Goal: Task Accomplishment & Management: Complete application form

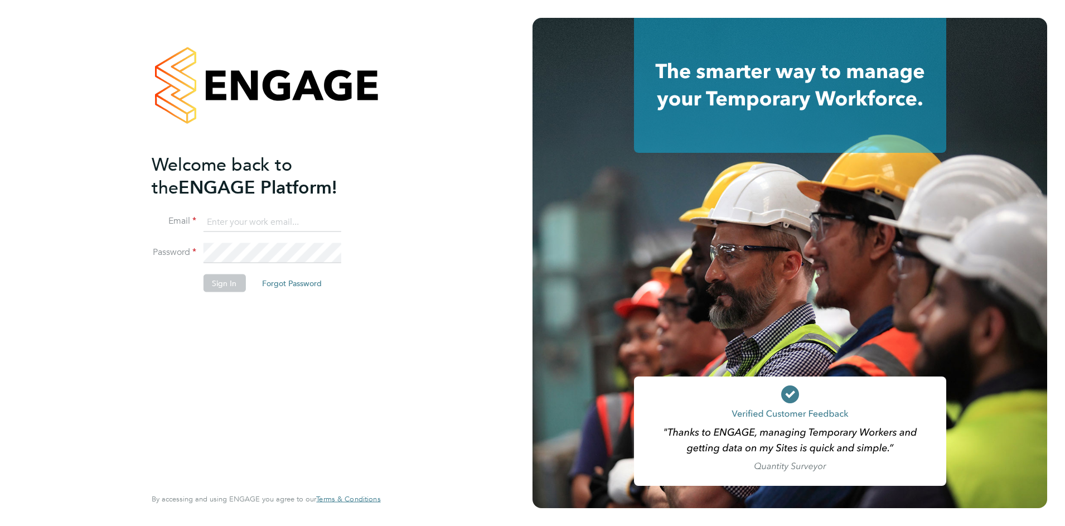
type input "nick.plumridge@konnectrecruit.co.uk"
click at [229, 280] on button "Sign In" at bounding box center [224, 283] width 42 height 18
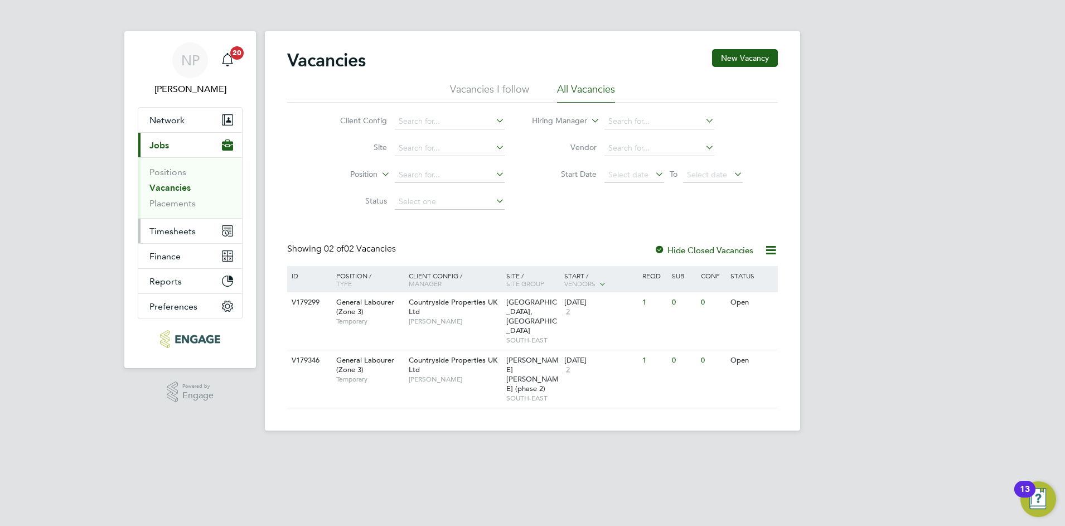
click at [166, 233] on span "Timesheets" at bounding box center [172, 231] width 46 height 11
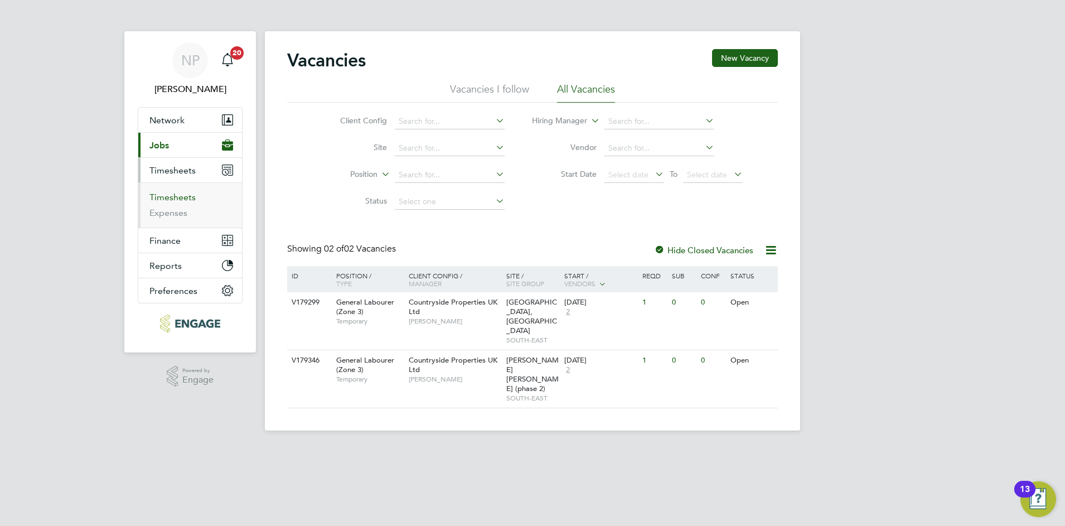
click at [164, 195] on link "Timesheets" at bounding box center [172, 197] width 46 height 11
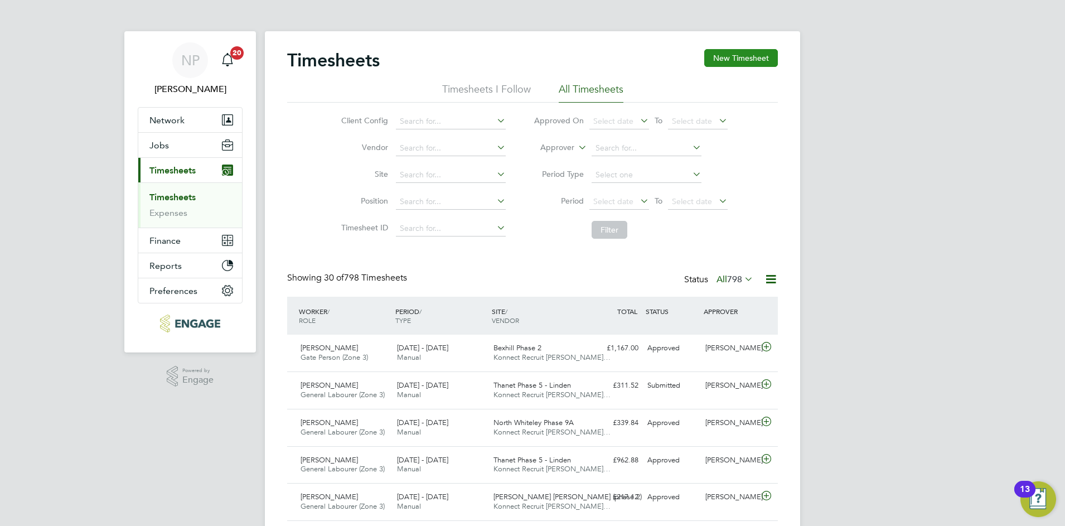
click at [733, 52] on button "New Timesheet" at bounding box center [741, 58] width 74 height 18
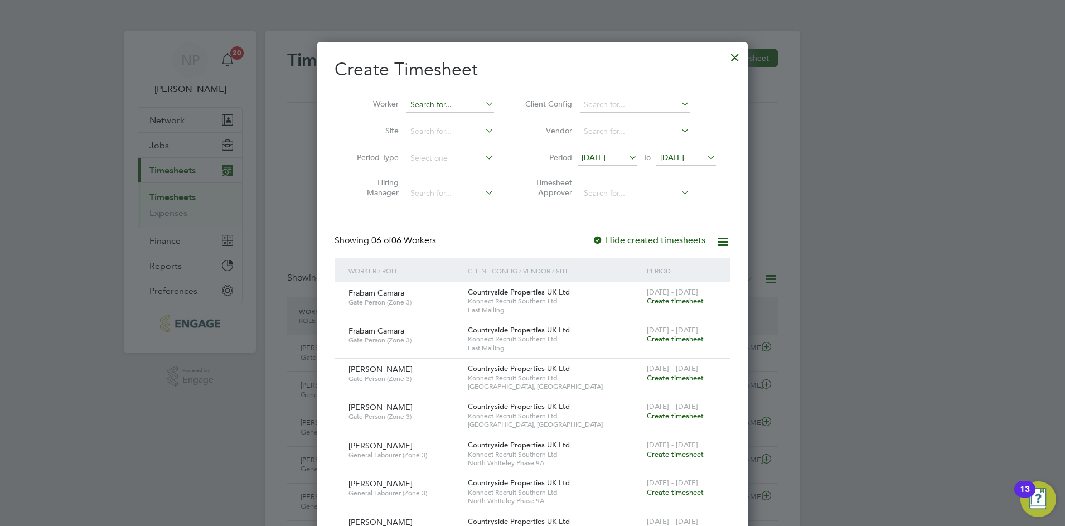
click at [432, 108] on input at bounding box center [450, 105] width 88 height 16
click at [424, 116] on b "Glen" at bounding box center [442, 119] width 65 height 9
type input "[PERSON_NAME]"
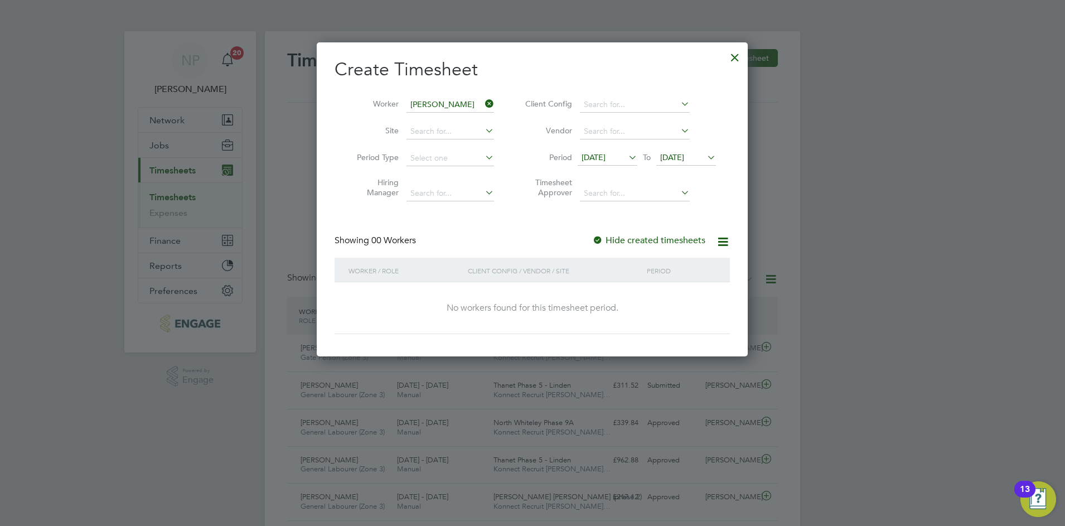
click at [605, 158] on span "[DATE]" at bounding box center [594, 157] width 24 height 10
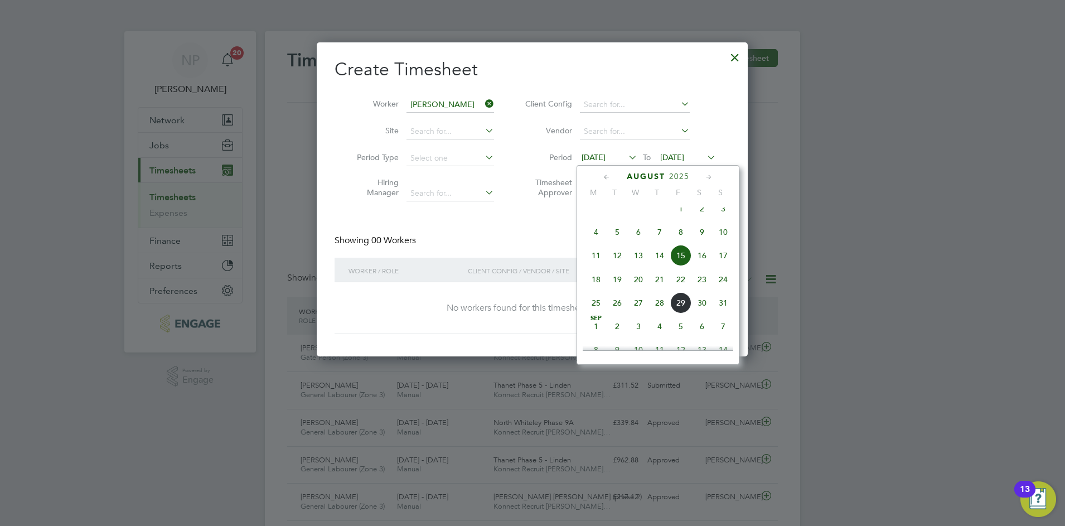
click at [597, 313] on span "25" at bounding box center [595, 302] width 21 height 21
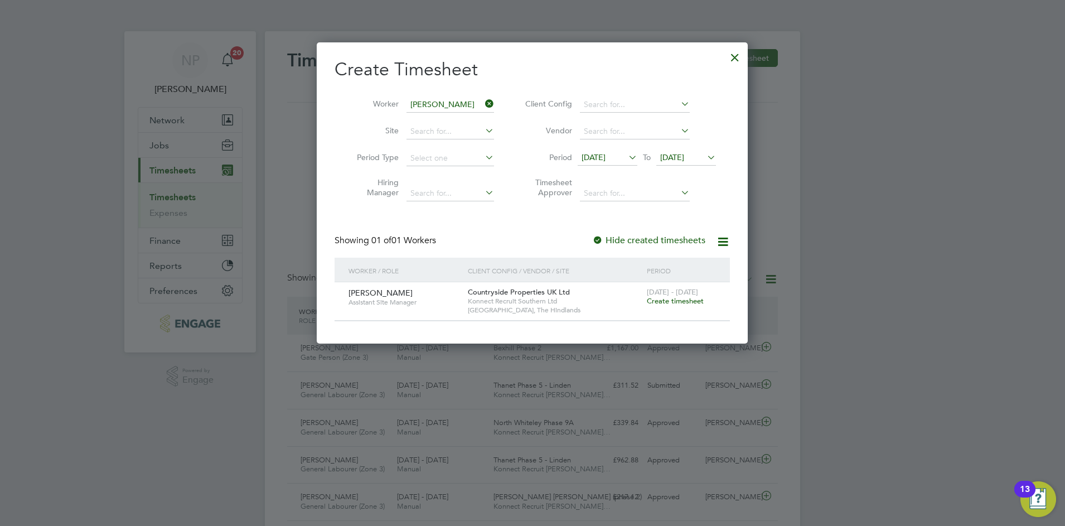
click at [680, 149] on li "Period 25 Aug 2025 To 25 Aug 2025" at bounding box center [619, 158] width 222 height 27
click at [682, 159] on span "[DATE]" at bounding box center [672, 157] width 24 height 10
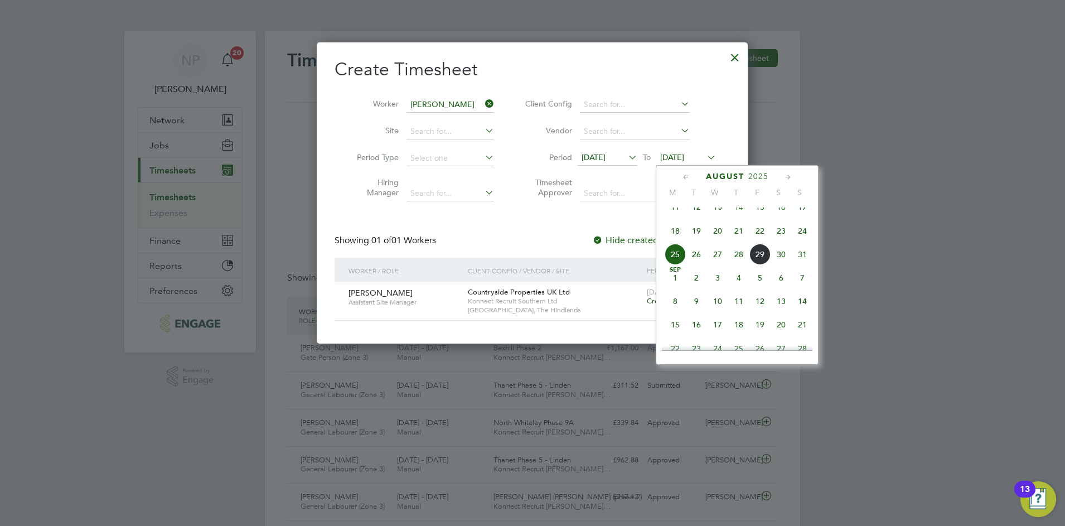
click at [783, 265] on span "30" at bounding box center [781, 254] width 21 height 21
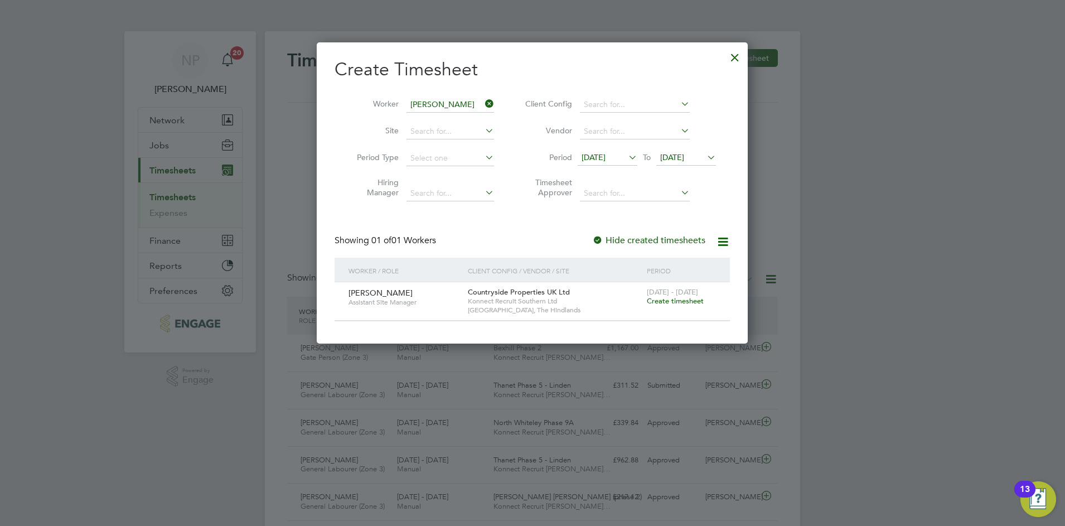
click at [665, 301] on span "Create timesheet" at bounding box center [675, 300] width 57 height 9
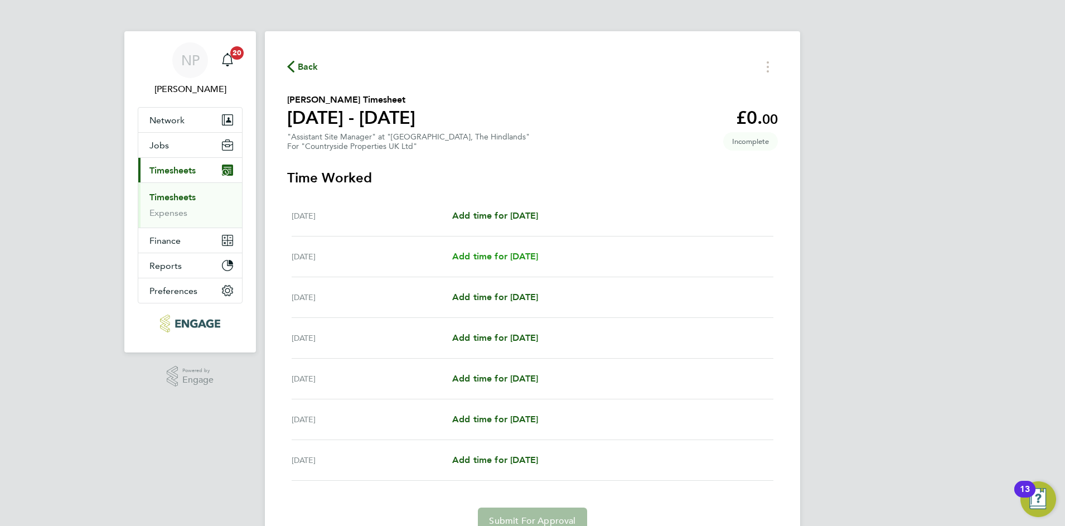
click at [512, 256] on span "Add time for [DATE]" at bounding box center [495, 256] width 86 height 11
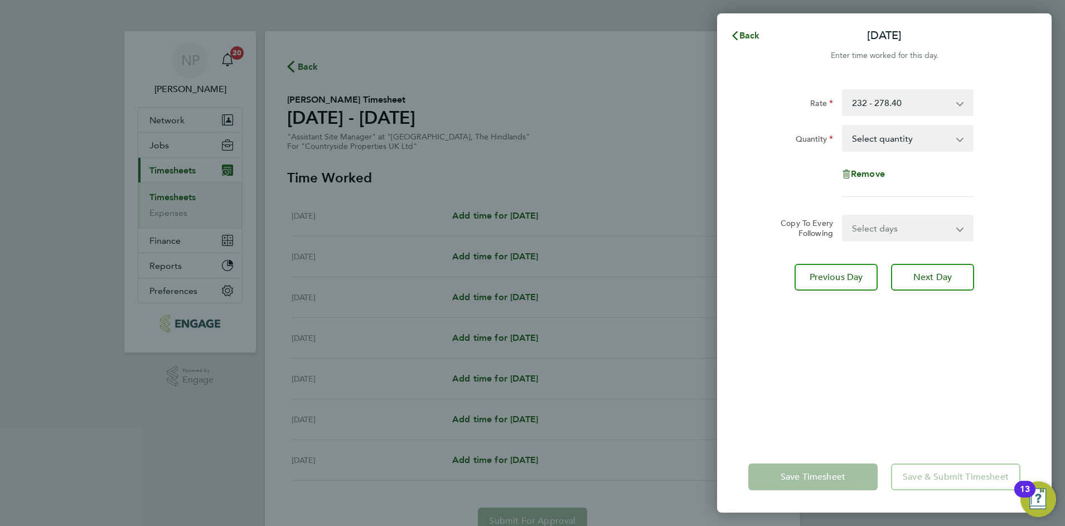
click at [880, 139] on select "Select quantity 0.5 1" at bounding box center [901, 138] width 116 height 25
select select "1"
click at [843, 126] on select "Select quantity 0.5 1" at bounding box center [901, 138] width 116 height 25
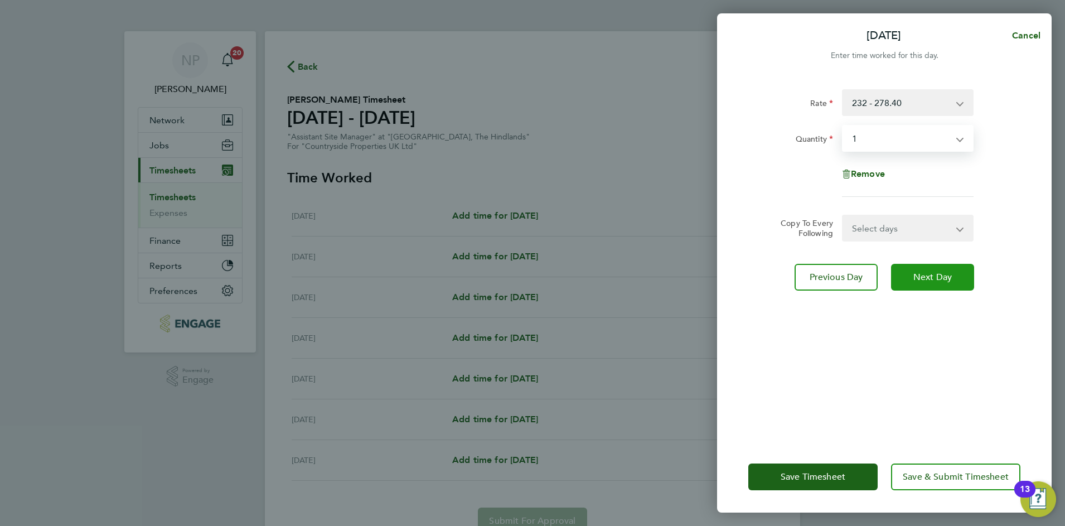
click at [932, 280] on span "Next Day" at bounding box center [932, 277] width 38 height 11
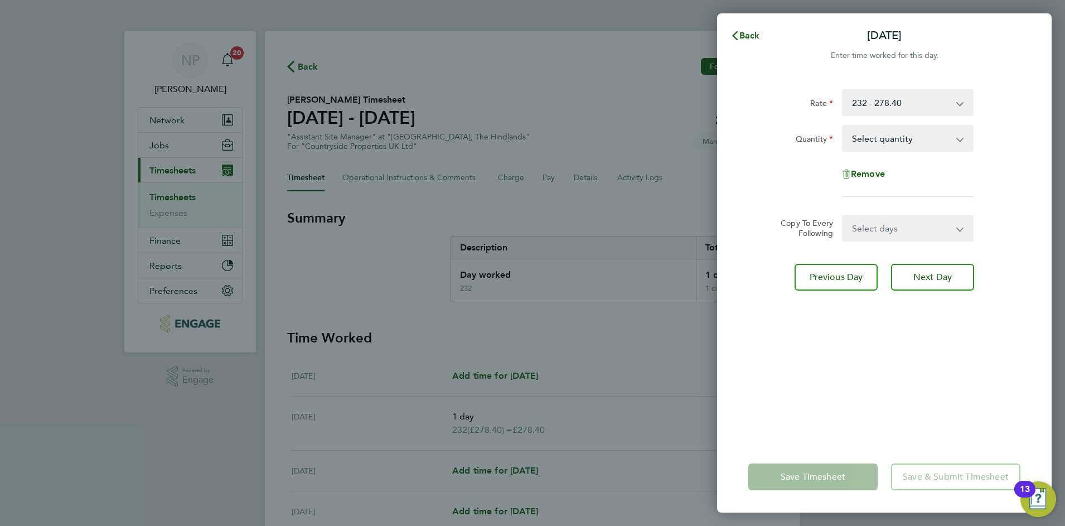
click at [884, 194] on div "Rate 232 - 278.40 Quantity Select quantity 0.5 1 Remove" at bounding box center [884, 143] width 272 height 108
click at [875, 190] on div "Rate 232 - 278.40 Quantity Select quantity 0.5 1 Remove" at bounding box center [884, 143] width 272 height 108
click at [861, 191] on div "Rate 232 - 278.40 Quantity Select quantity 0.5 1 Remove" at bounding box center [884, 143] width 272 height 108
click at [870, 188] on div "Rate 232 - 278.40 Quantity Select quantity 0.5 1 Remove" at bounding box center [884, 143] width 272 height 108
click at [890, 144] on select "Select quantity 0.5 1" at bounding box center [901, 138] width 116 height 25
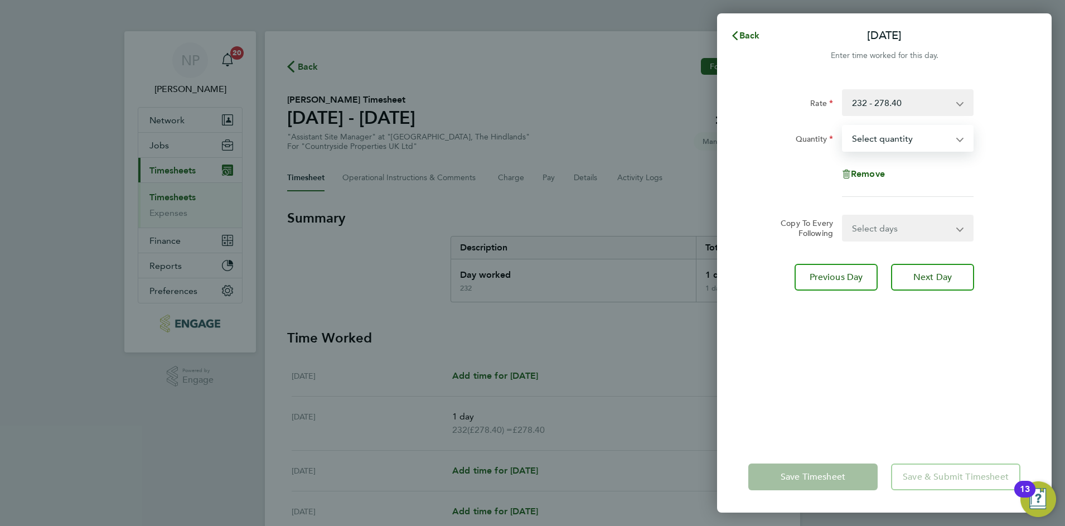
select select "1"
click at [843, 126] on select "Select quantity 0.5 1" at bounding box center [901, 138] width 116 height 25
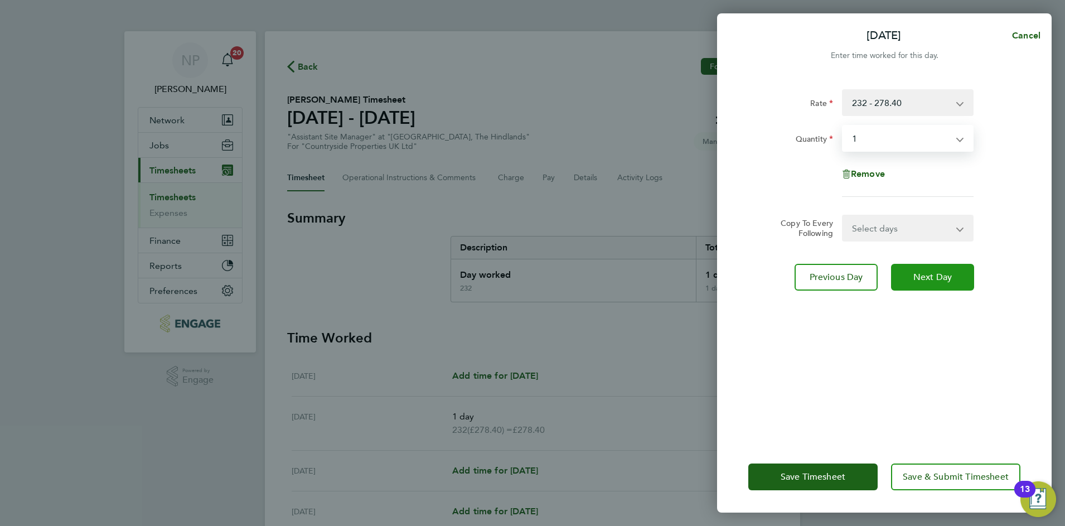
click at [934, 275] on span "Next Day" at bounding box center [932, 277] width 38 height 11
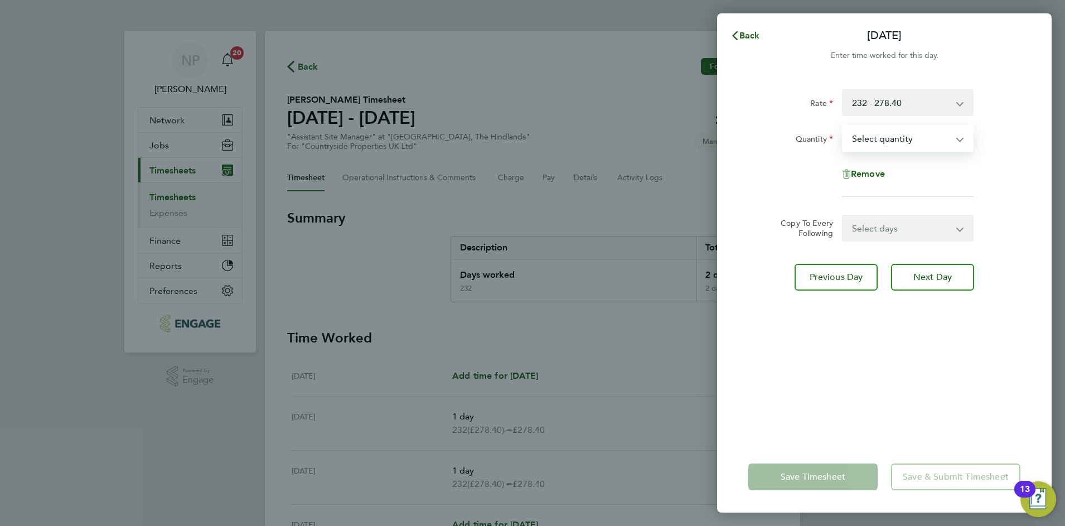
click at [869, 142] on select "Select quantity 0.5 1" at bounding box center [901, 138] width 116 height 25
select select "1"
click at [843, 126] on select "Select quantity 0.5 1" at bounding box center [901, 138] width 116 height 25
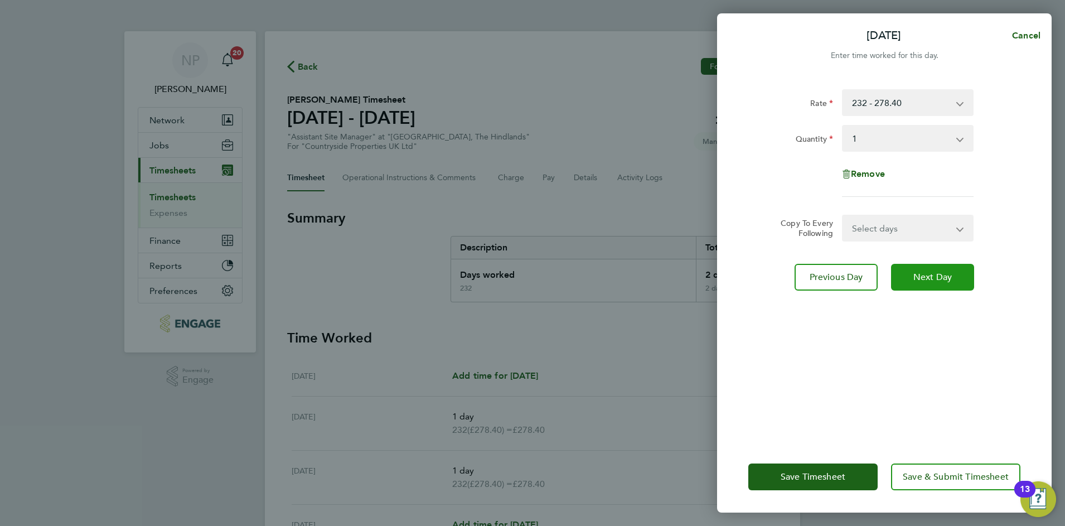
click at [938, 275] on span "Next Day" at bounding box center [932, 277] width 38 height 11
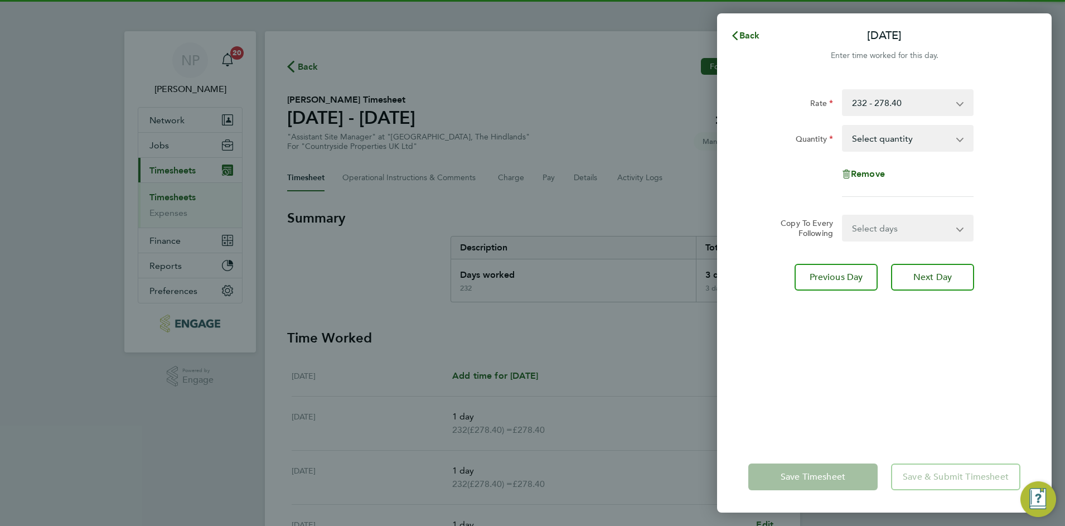
click at [814, 480] on app-form-button "Save Timesheet" at bounding box center [816, 476] width 136 height 27
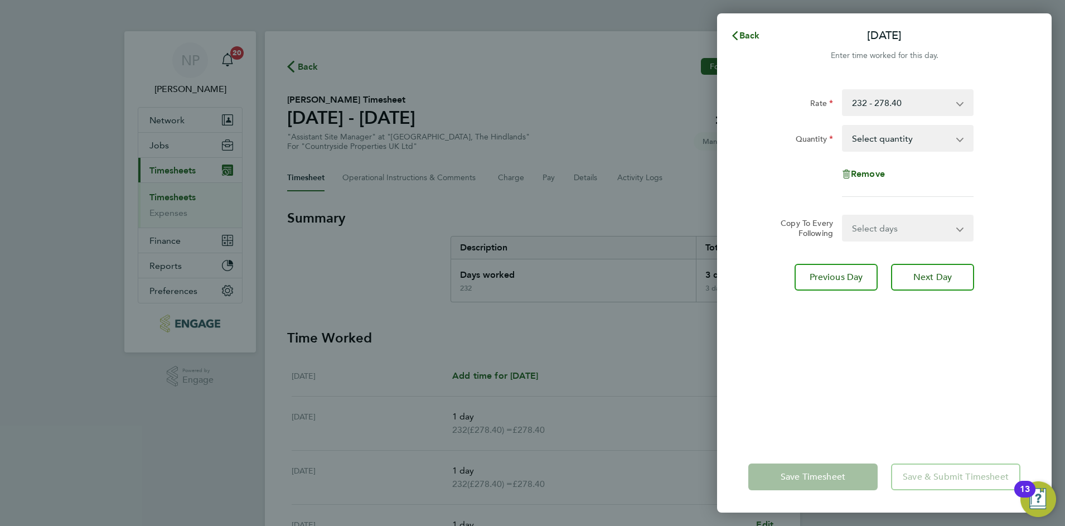
click at [665, 192] on div "Back Fri 29 Aug Enter time worked for this day. Rate 232 - 278.40 Quantity Sele…" at bounding box center [532, 263] width 1065 height 526
click at [742, 35] on span "Back" at bounding box center [749, 35] width 21 height 11
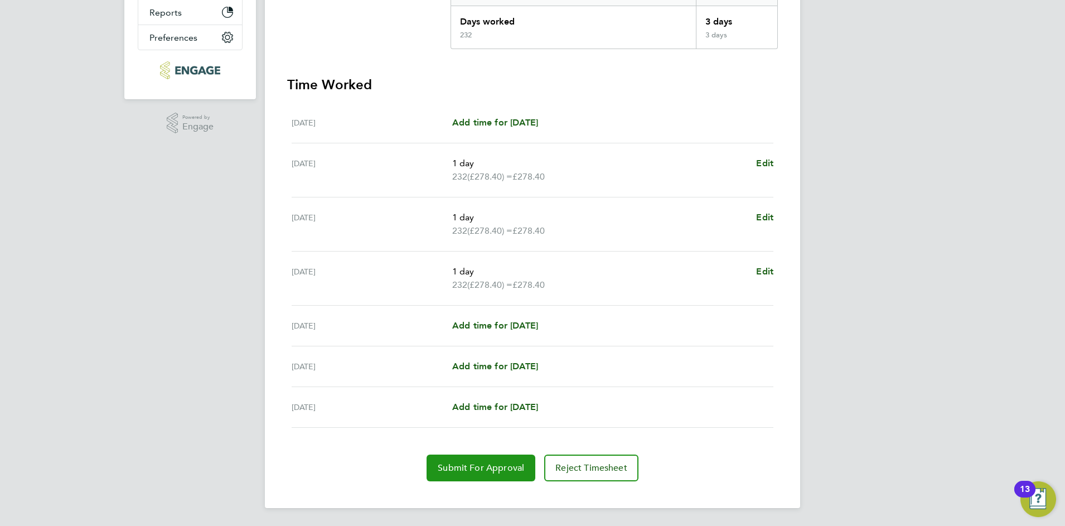
click at [498, 463] on span "Submit For Approval" at bounding box center [481, 467] width 86 height 11
drag, startPoint x: 521, startPoint y: 464, endPoint x: 813, endPoint y: 447, distance: 293.3
click at [813, 447] on div "NP Nick Plumridge Notifications 20 Applications: Network Team Members Businesse…" at bounding box center [532, 136] width 1065 height 779
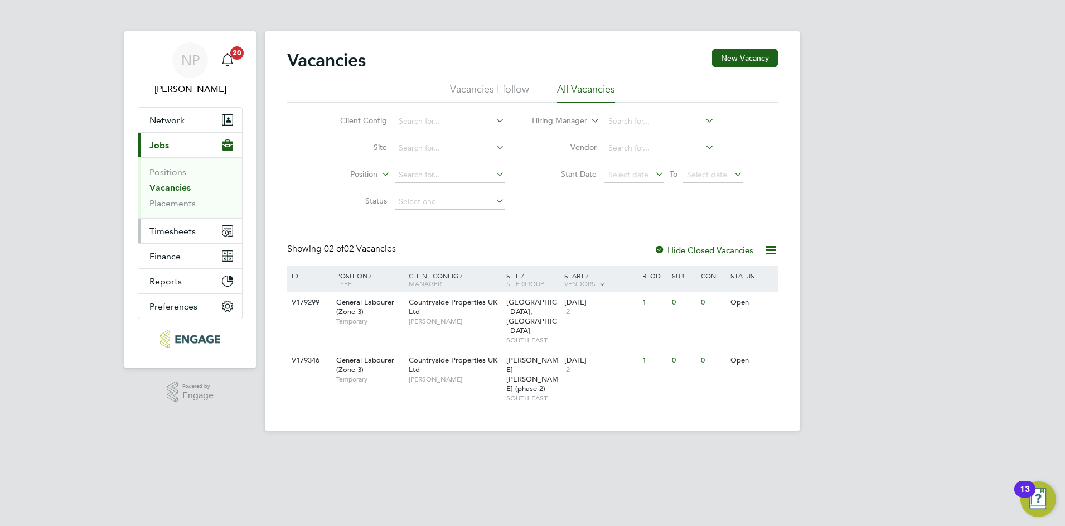
click at [180, 233] on span "Timesheets" at bounding box center [172, 231] width 46 height 11
click at [182, 231] on span "Timesheets" at bounding box center [172, 231] width 46 height 11
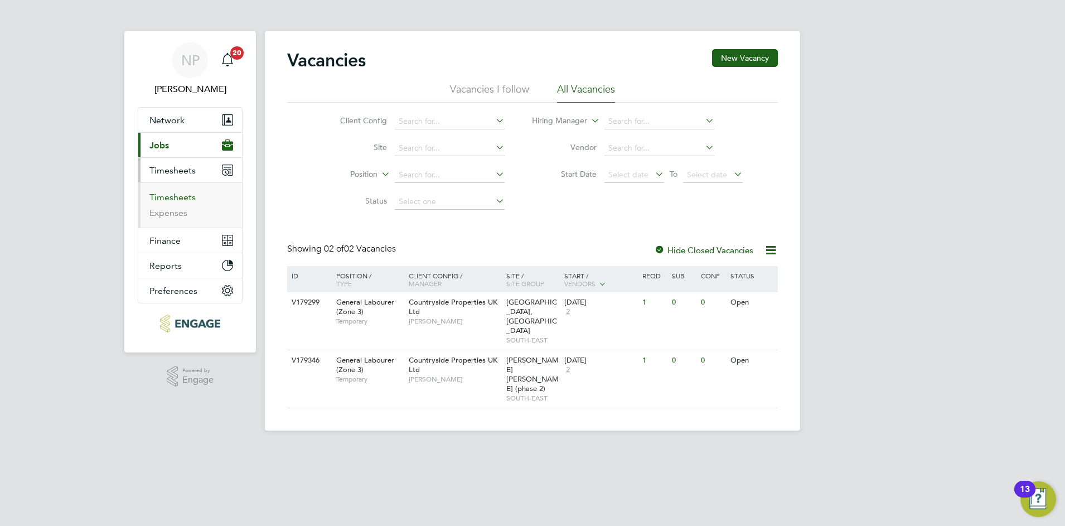
click at [177, 196] on link "Timesheets" at bounding box center [172, 197] width 46 height 11
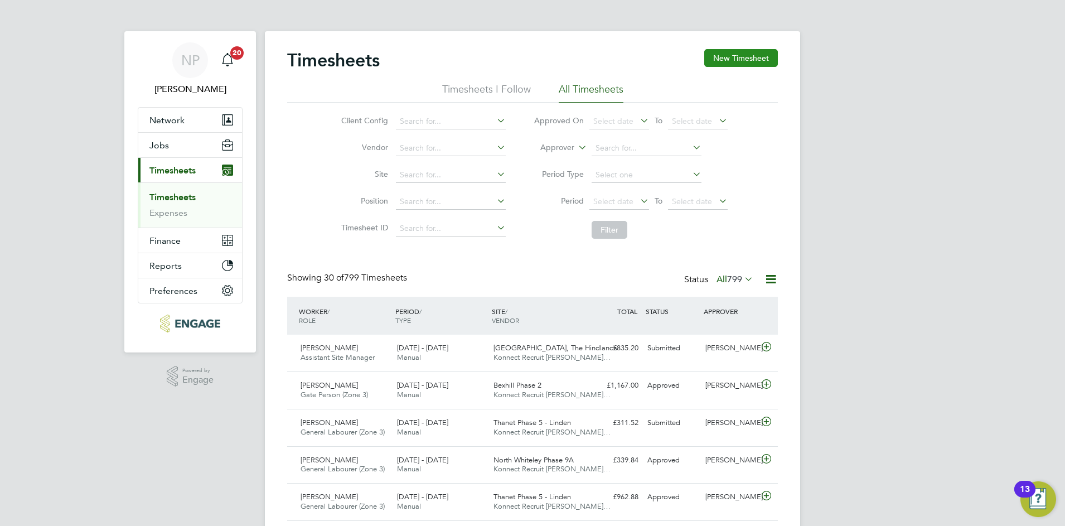
click at [755, 60] on button "New Timesheet" at bounding box center [741, 58] width 74 height 18
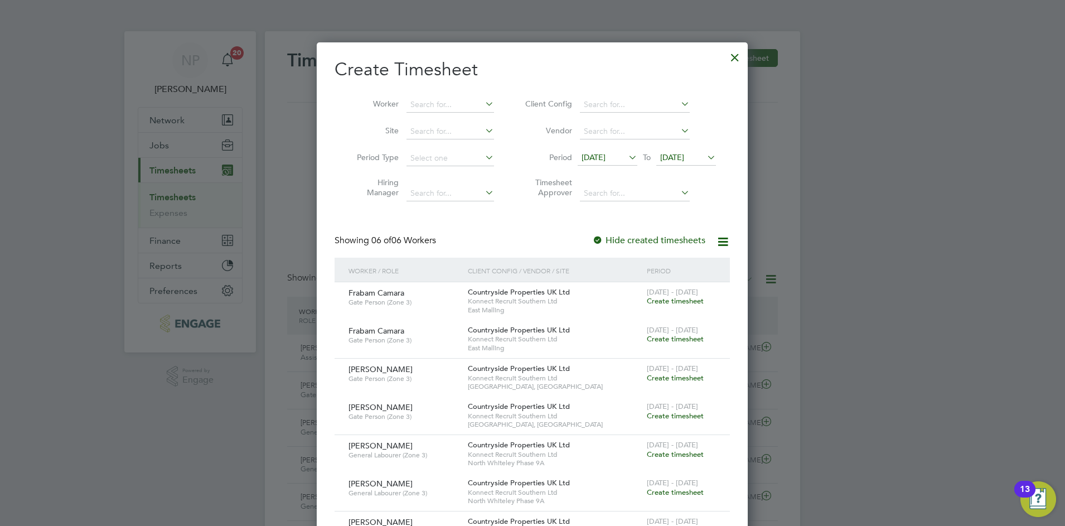
click at [597, 160] on span "[DATE]" at bounding box center [594, 157] width 24 height 10
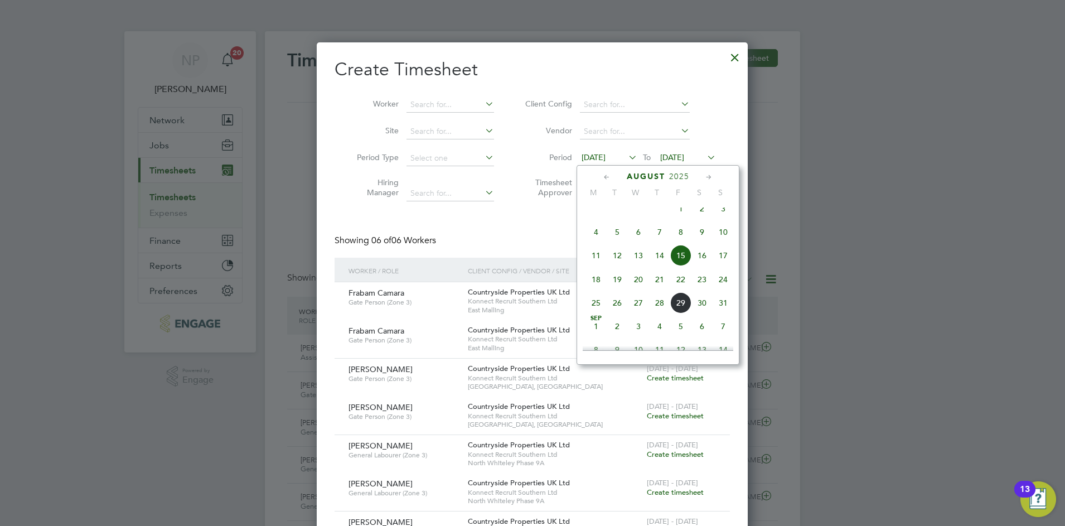
drag, startPoint x: 598, startPoint y: 315, endPoint x: 627, endPoint y: 272, distance: 52.1
click at [598, 313] on span "25" at bounding box center [595, 302] width 21 height 21
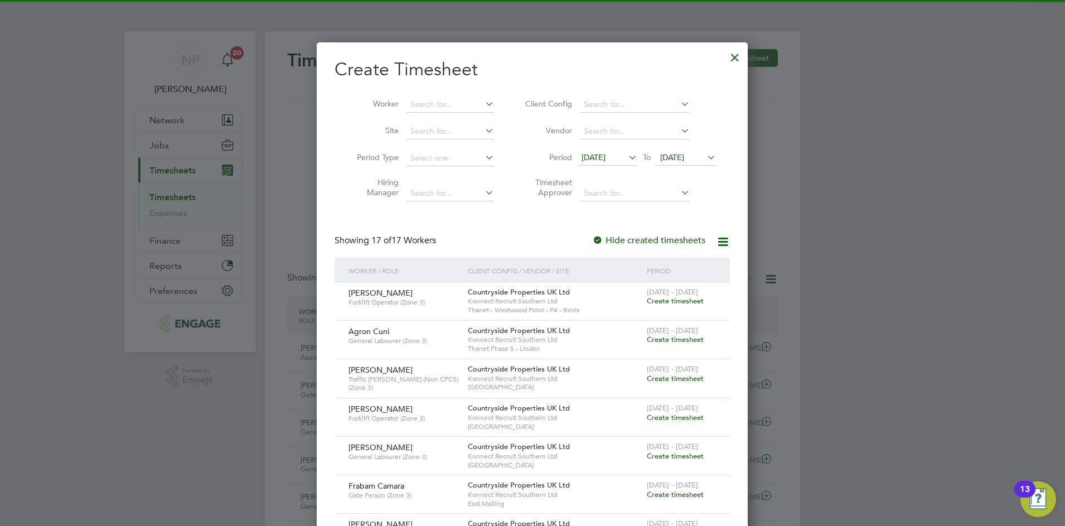
click at [684, 158] on span "[DATE]" at bounding box center [672, 157] width 24 height 10
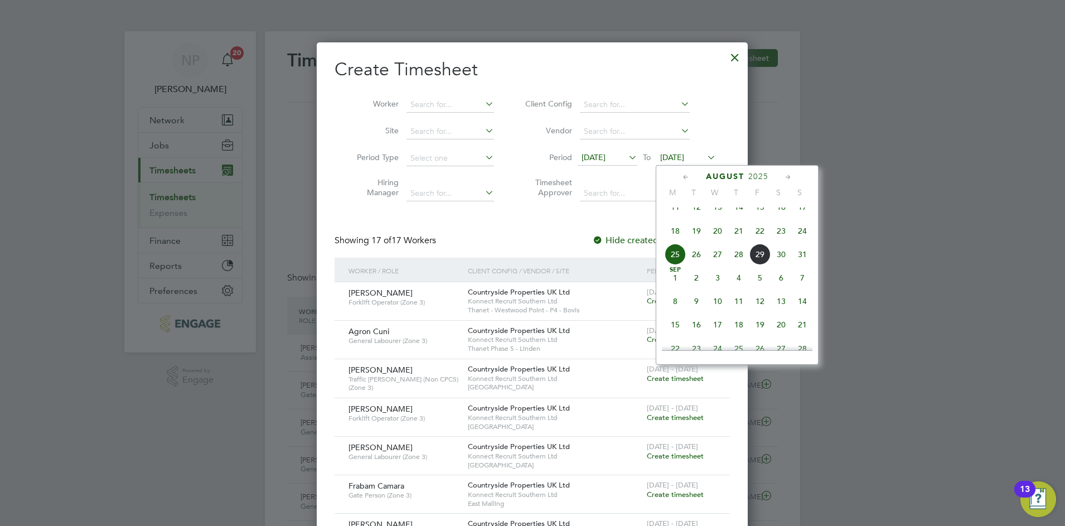
click at [782, 264] on span "30" at bounding box center [781, 254] width 21 height 21
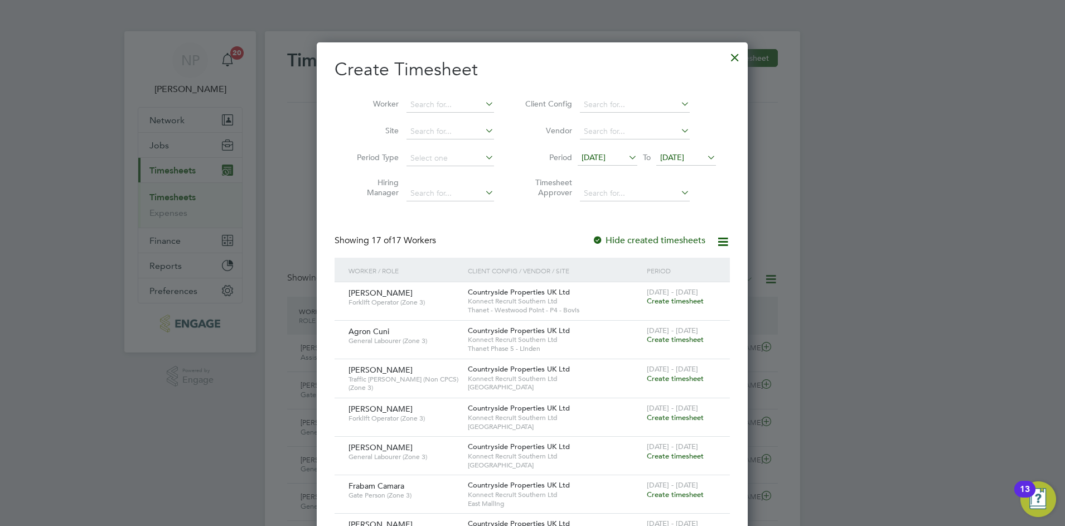
click at [733, 59] on div at bounding box center [735, 55] width 20 height 20
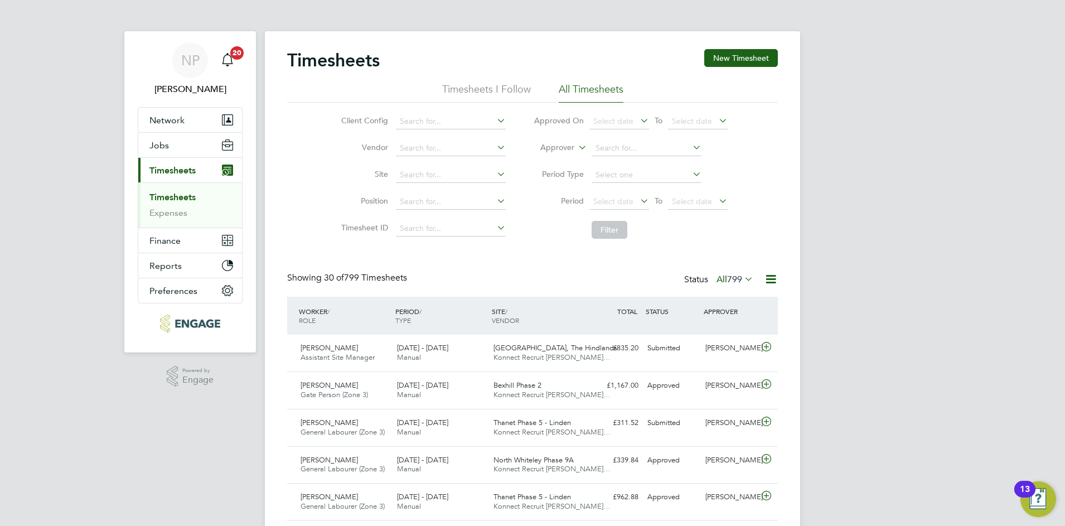
click at [733, 56] on button "New Timesheet" at bounding box center [741, 58] width 74 height 18
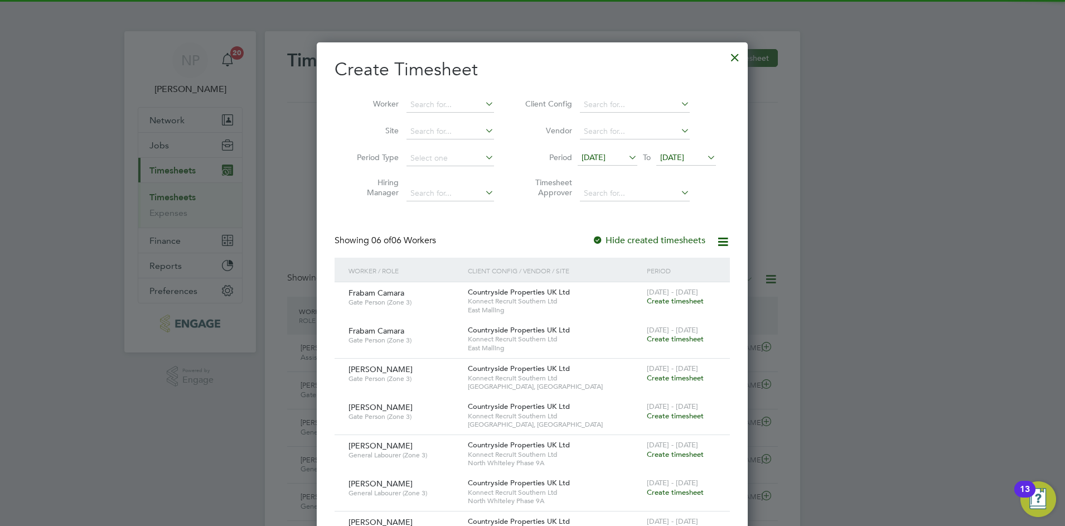
click at [732, 55] on div at bounding box center [735, 55] width 20 height 20
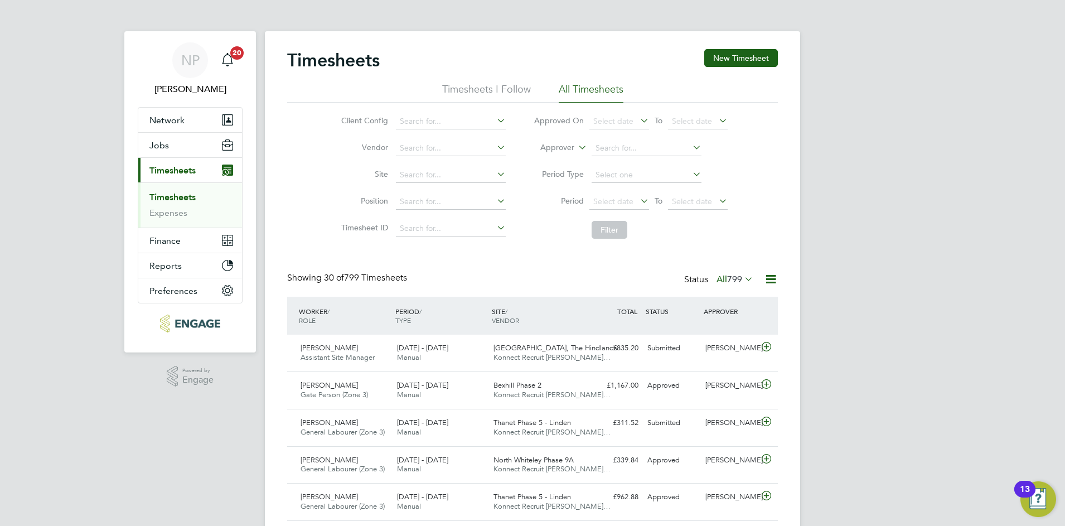
click at [735, 57] on button "New Timesheet" at bounding box center [741, 58] width 74 height 18
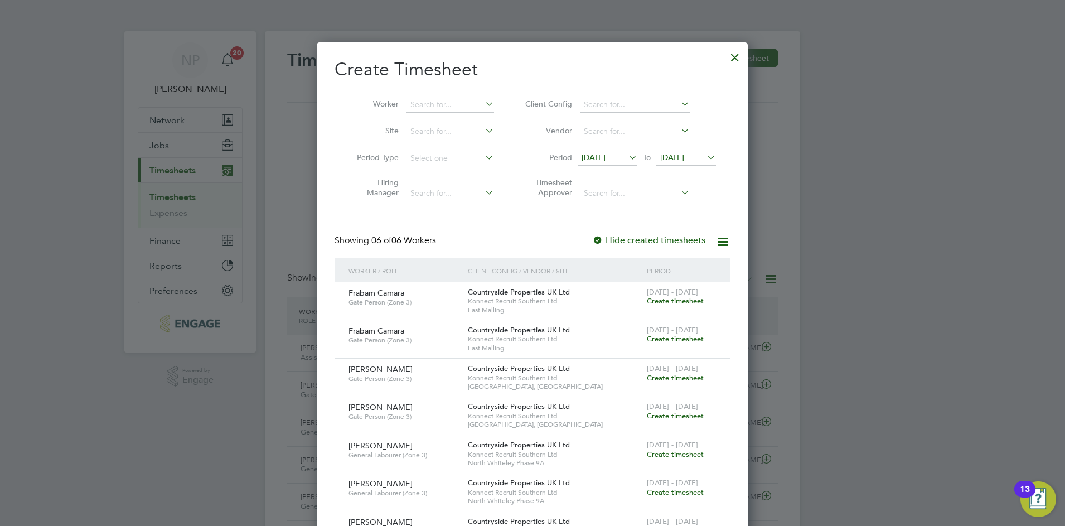
click at [733, 56] on div at bounding box center [735, 55] width 20 height 20
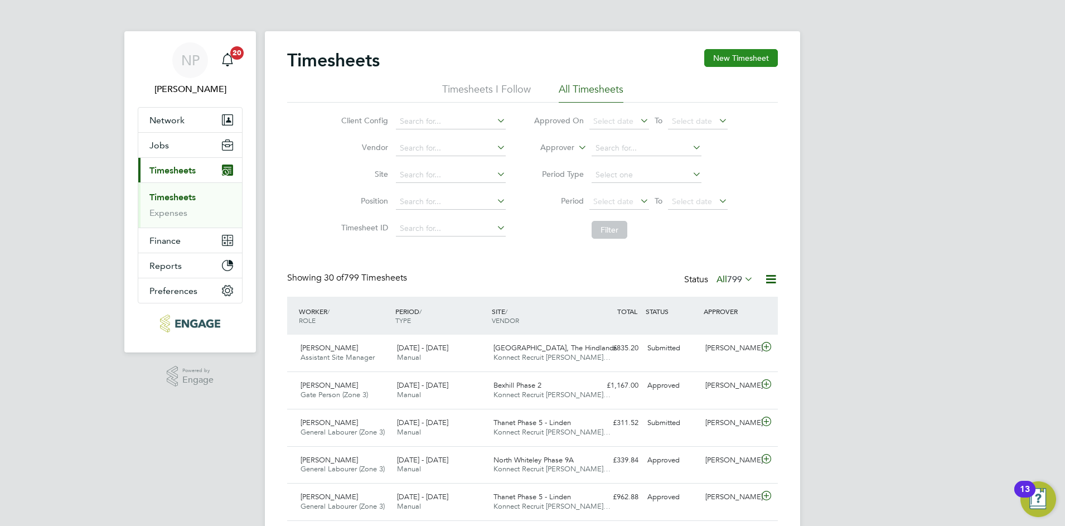
click at [739, 55] on button "New Timesheet" at bounding box center [741, 58] width 74 height 18
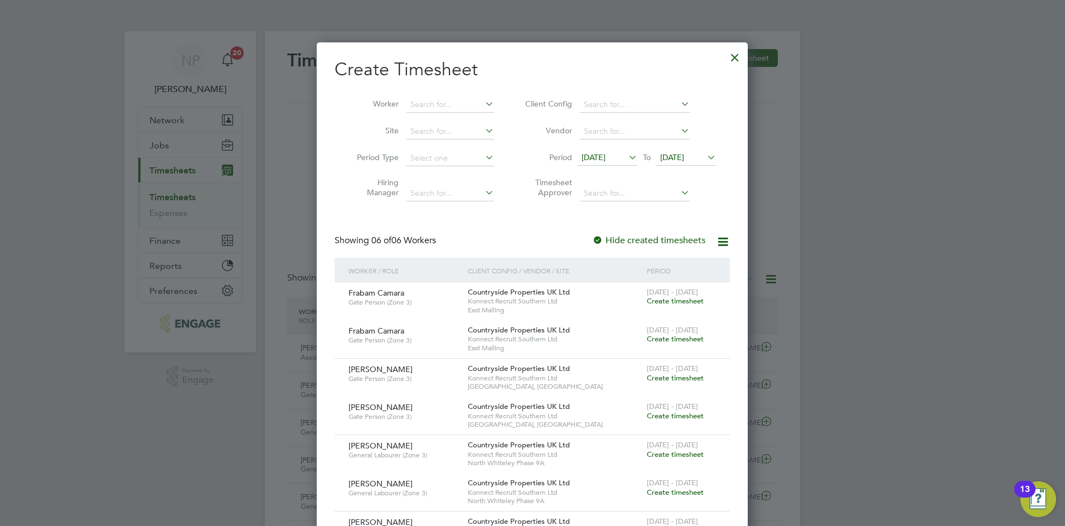
click at [606, 159] on span "[DATE]" at bounding box center [594, 157] width 24 height 10
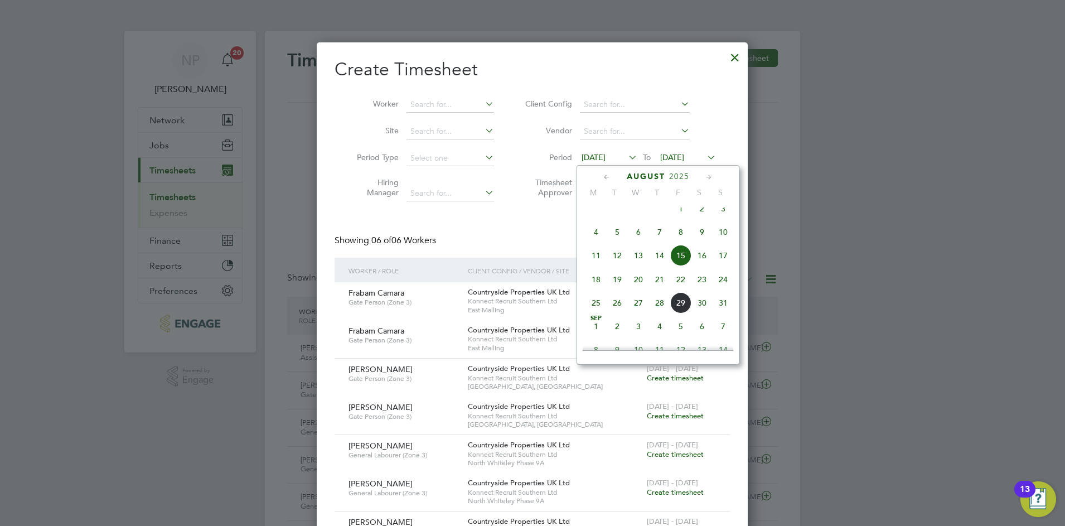
click at [590, 307] on span "25" at bounding box center [595, 302] width 21 height 21
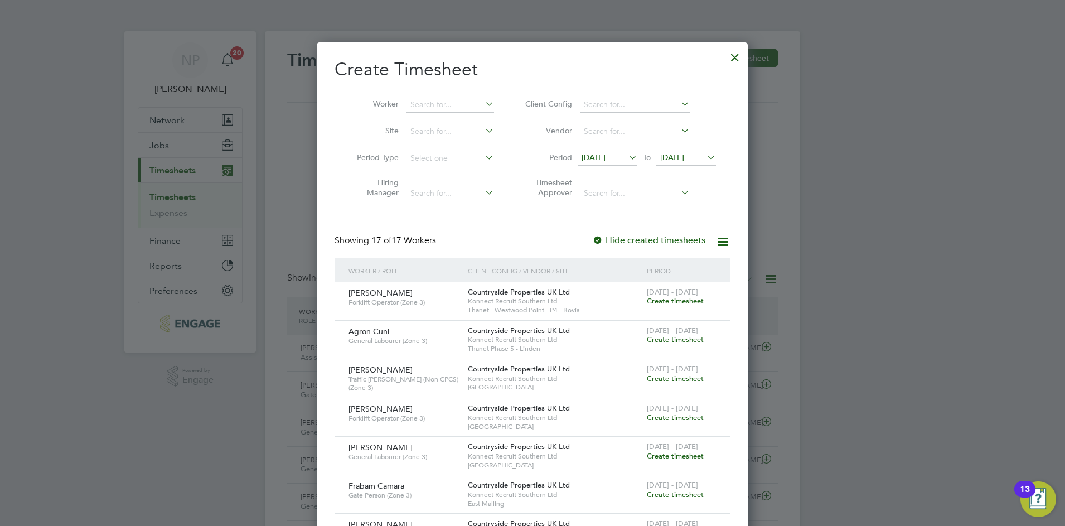
click at [674, 159] on span "[DATE]" at bounding box center [672, 157] width 24 height 10
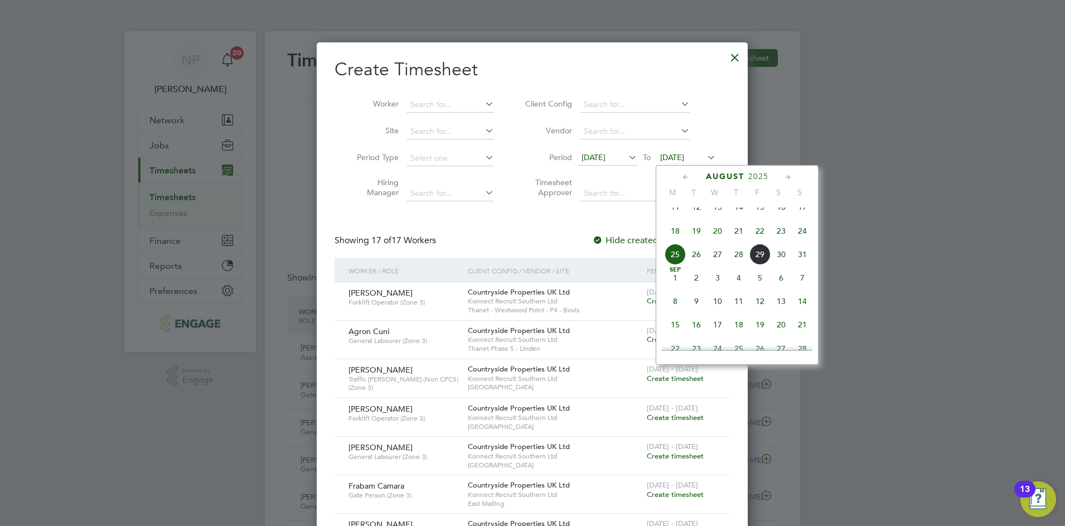
click at [781, 264] on span "30" at bounding box center [781, 254] width 21 height 21
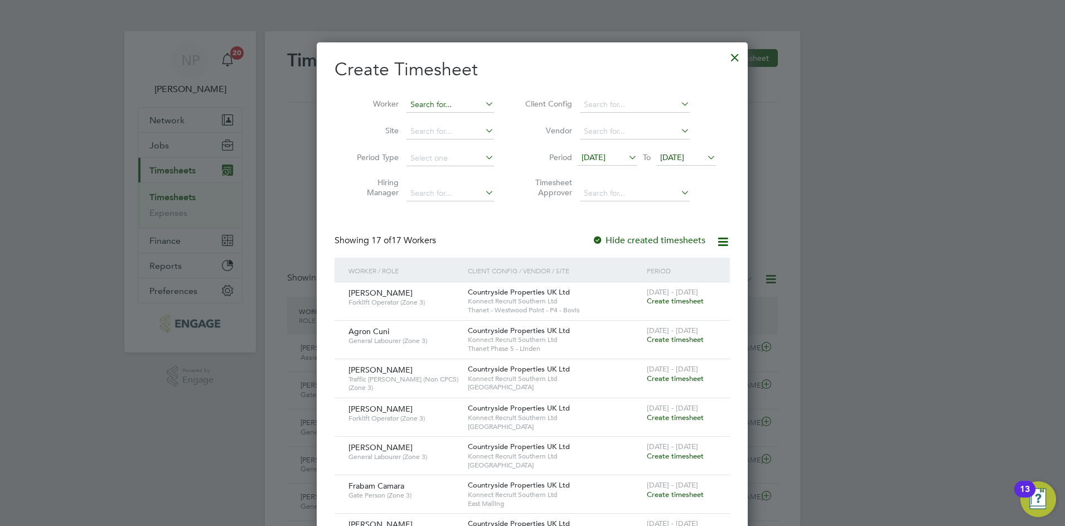
click at [431, 98] on input at bounding box center [450, 105] width 88 height 16
click at [477, 116] on b "Sci" at bounding box center [482, 119] width 11 height 9
type input "[PERSON_NAME]"
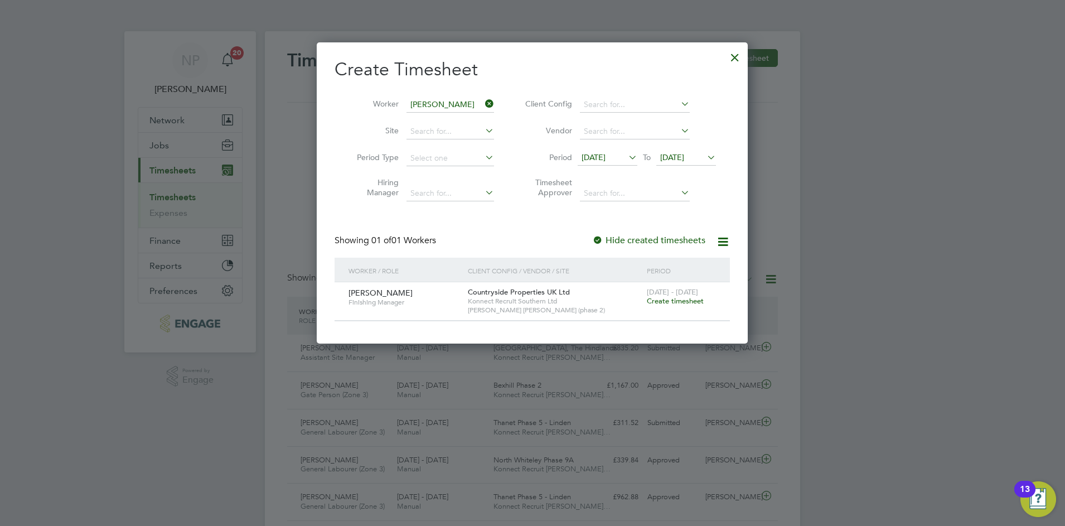
click at [669, 296] on span "Create timesheet" at bounding box center [675, 300] width 57 height 9
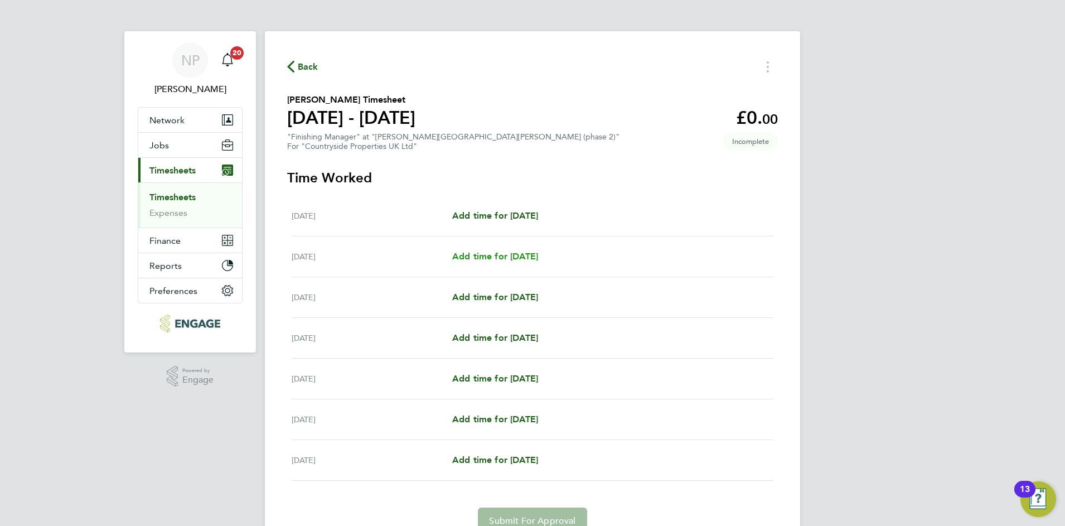
click at [468, 253] on span "Add time for [DATE]" at bounding box center [495, 256] width 86 height 11
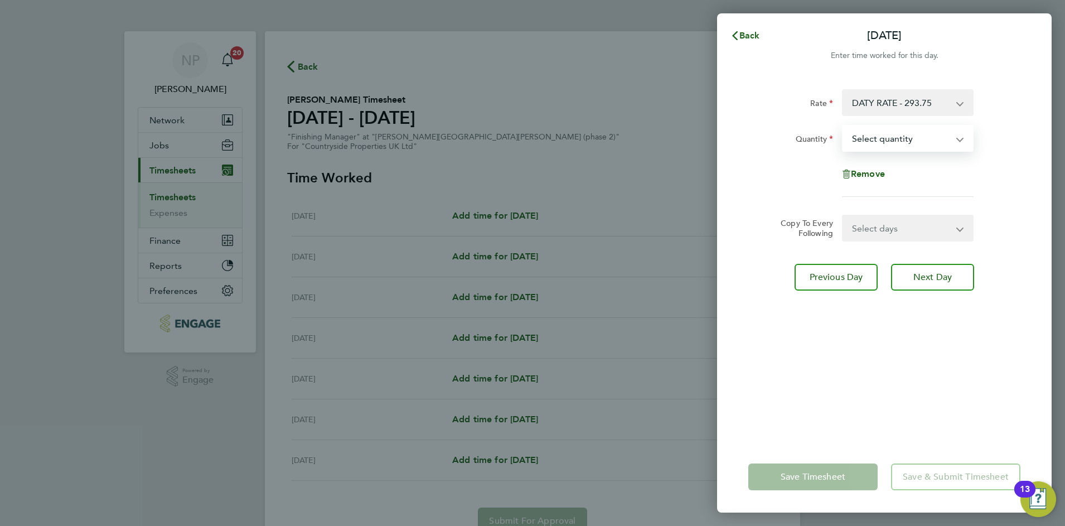
click at [875, 138] on select "Select quantity 0.5 1" at bounding box center [901, 138] width 116 height 25
select select "1"
click at [843, 126] on select "Select quantity 0.5 1" at bounding box center [901, 138] width 116 height 25
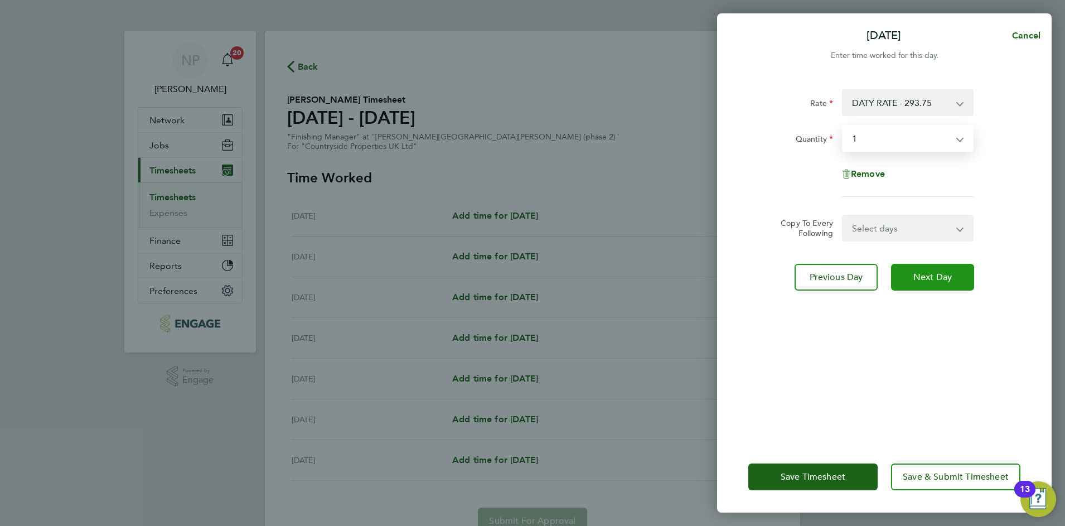
click at [926, 279] on span "Next Day" at bounding box center [932, 277] width 38 height 11
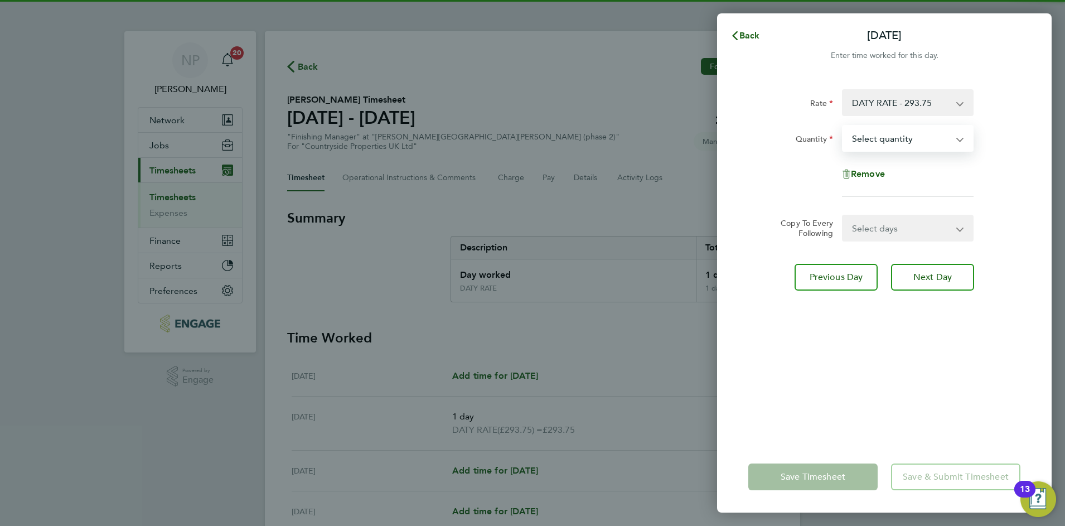
click at [866, 142] on select "Select quantity 0.5 1" at bounding box center [901, 138] width 116 height 25
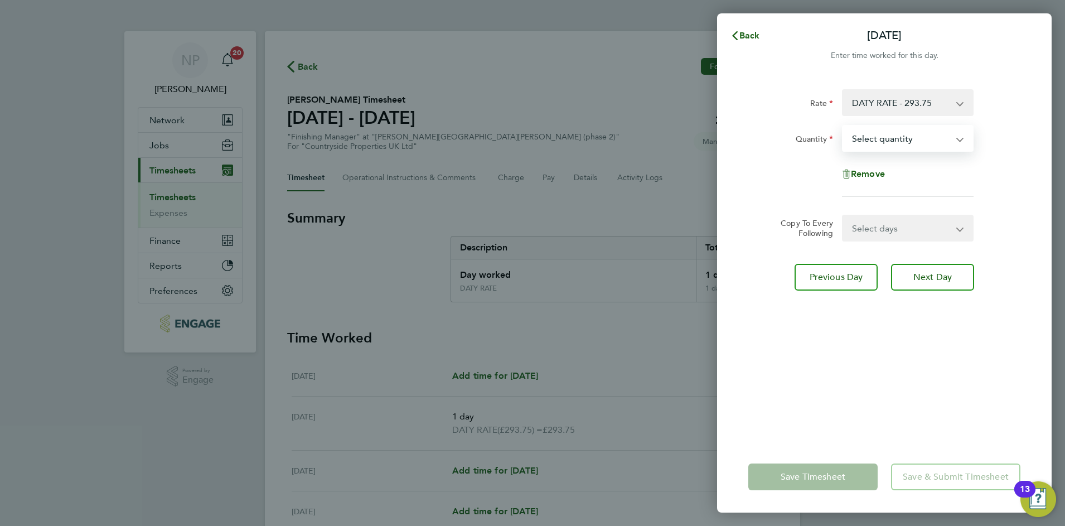
select select "1"
click at [843, 126] on select "Select quantity 0.5 1" at bounding box center [901, 138] width 116 height 25
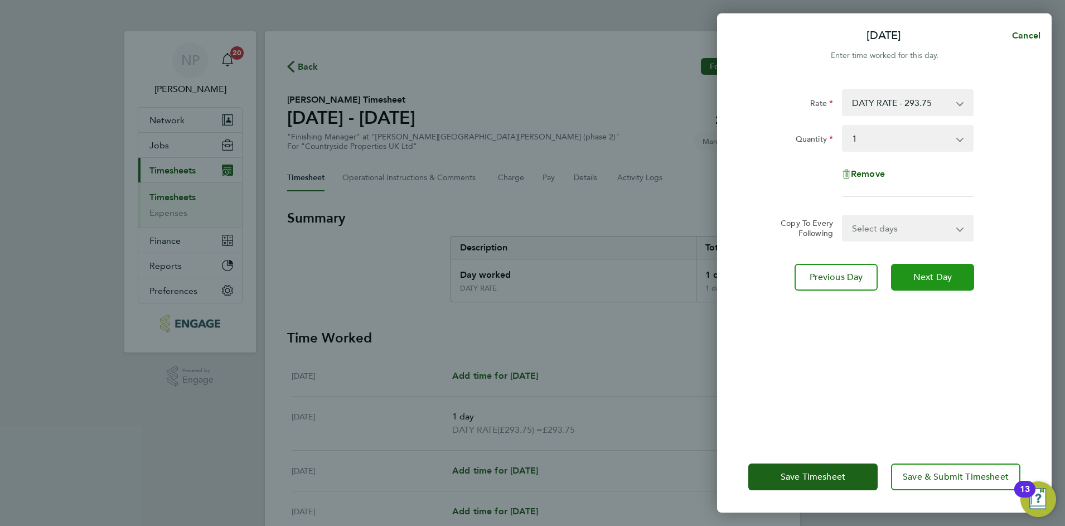
click at [917, 276] on span "Next Day" at bounding box center [932, 277] width 38 height 11
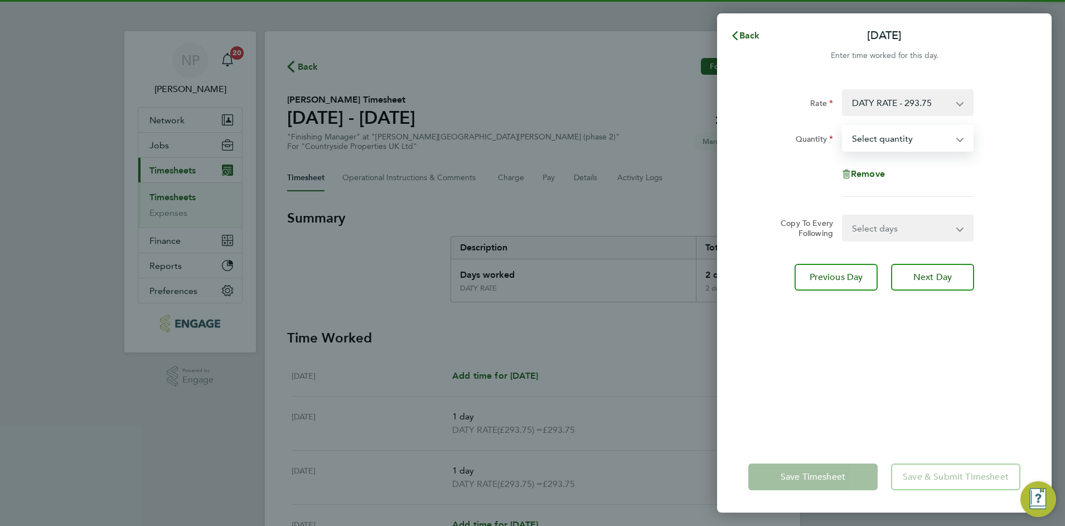
click at [861, 138] on select "Select quantity 0.5 1" at bounding box center [901, 138] width 116 height 25
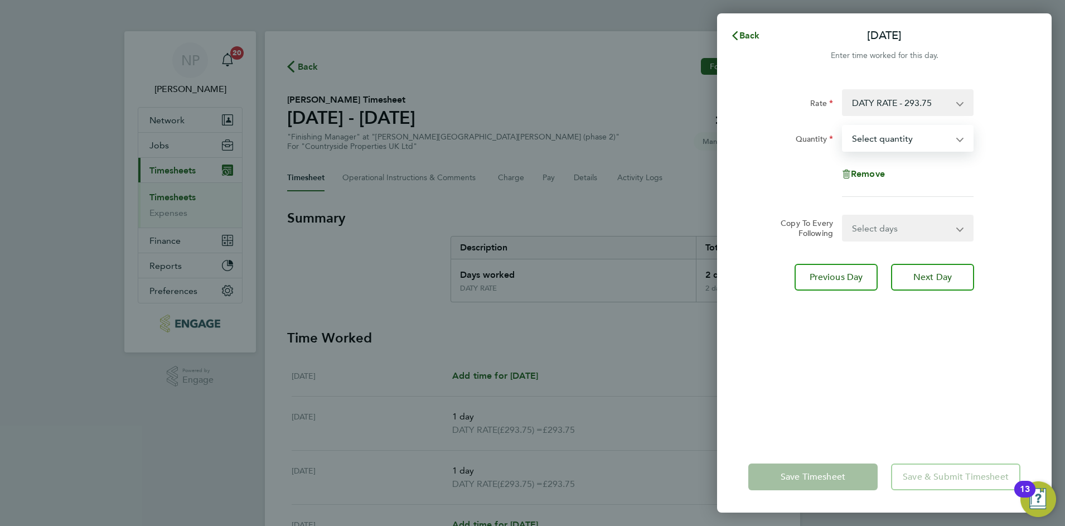
select select "1"
click at [843, 126] on select "Select quantity 0.5 1" at bounding box center [901, 138] width 116 height 25
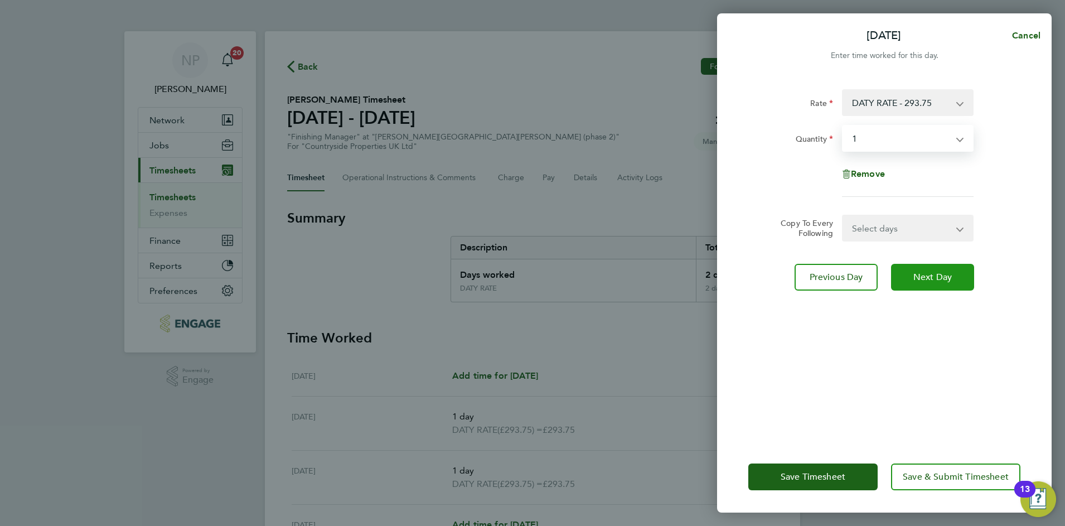
click at [923, 279] on span "Next Day" at bounding box center [932, 277] width 38 height 11
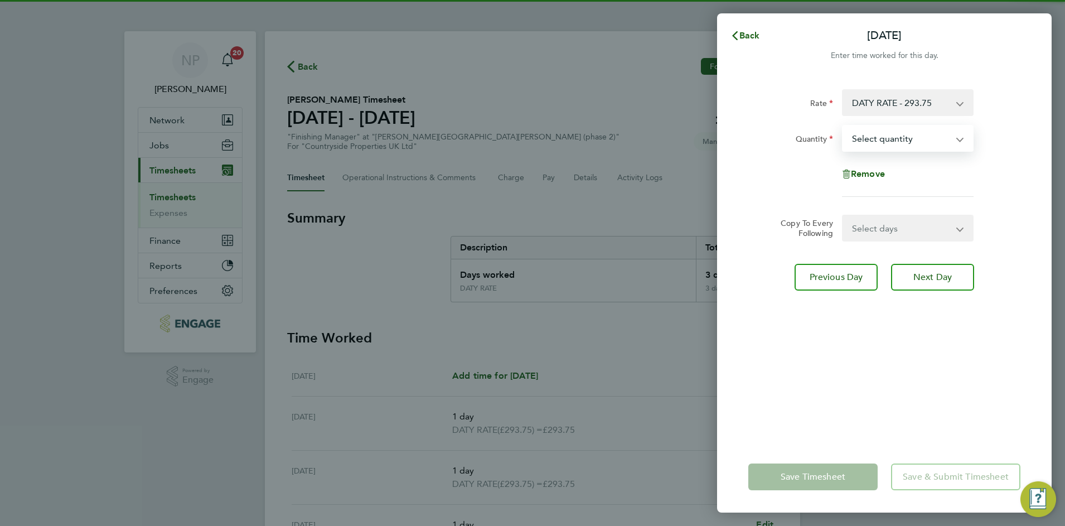
click at [858, 140] on select "Select quantity 0.5 1" at bounding box center [901, 138] width 116 height 25
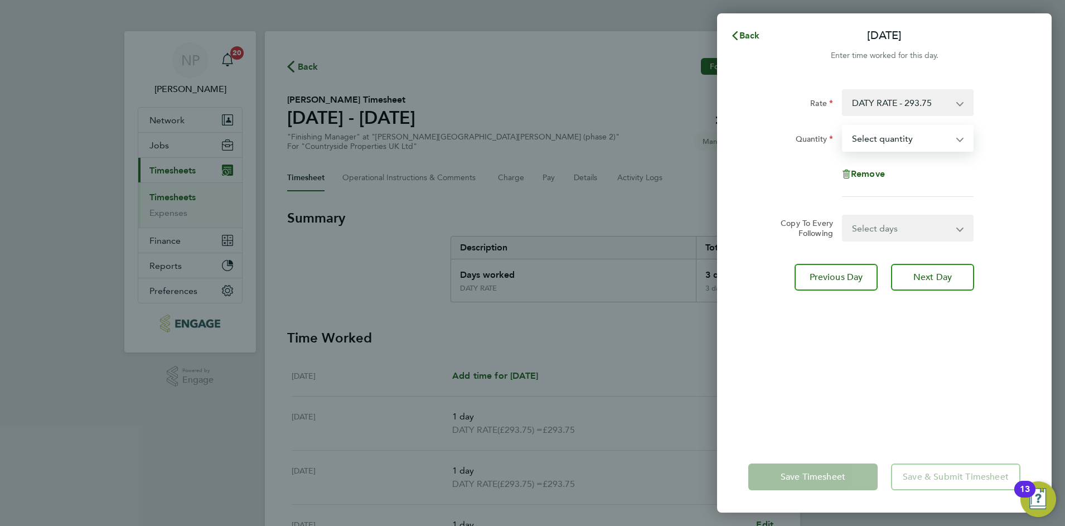
select select "1"
click at [843, 126] on select "Select quantity 0.5 1" at bounding box center [901, 138] width 116 height 25
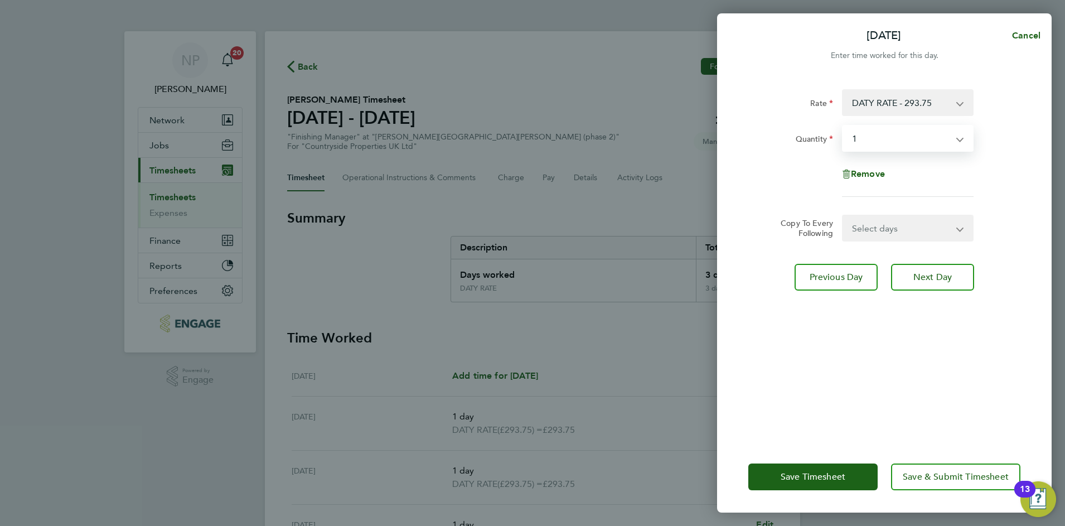
click at [933, 290] on div "Rate DATY RATE - 293.75 Quantity Select quantity 0.5 1 Remove Copy To Every Fol…" at bounding box center [884, 258] width 335 height 365
click at [934, 278] on span "Next Day" at bounding box center [932, 277] width 38 height 11
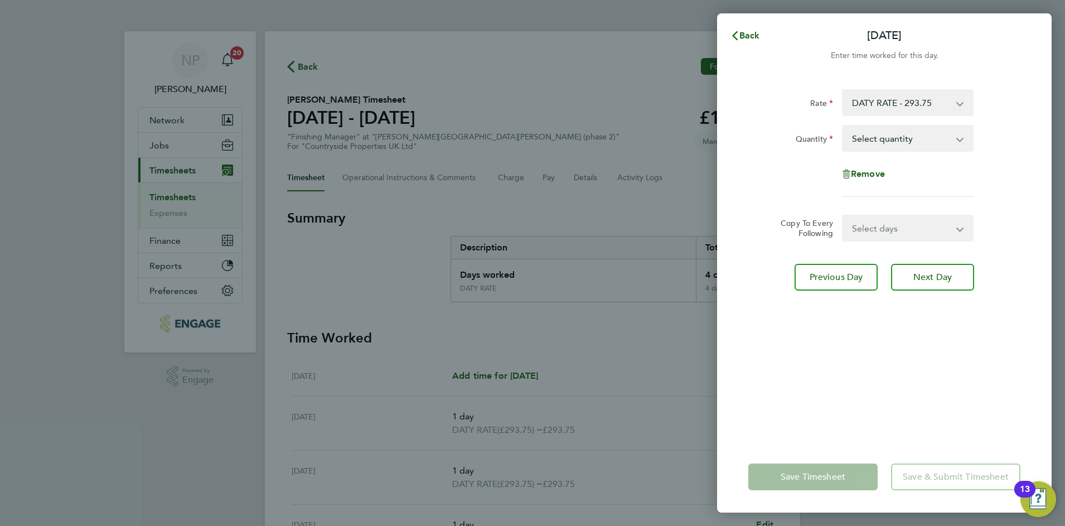
click at [827, 478] on app-form-button "Save Timesheet" at bounding box center [816, 476] width 136 height 27
click at [747, 32] on span "Back" at bounding box center [749, 35] width 21 height 11
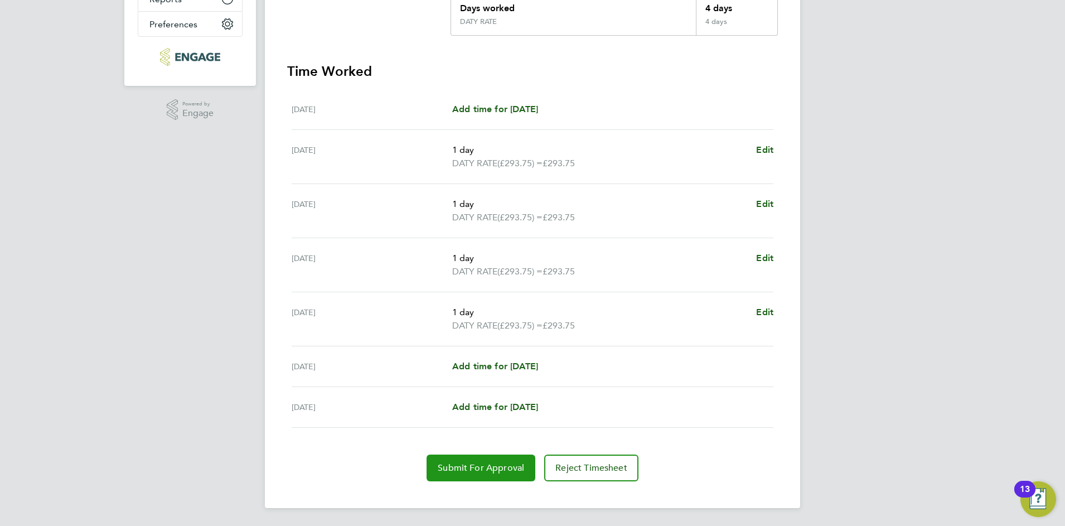
click at [481, 467] on span "Submit For Approval" at bounding box center [481, 467] width 86 height 11
click at [105, 225] on div "NP [PERSON_NAME] Notifications 20 Applications: Network Team Members Businesses…" at bounding box center [532, 129] width 1065 height 792
